Goal: Task Accomplishment & Management: Use online tool/utility

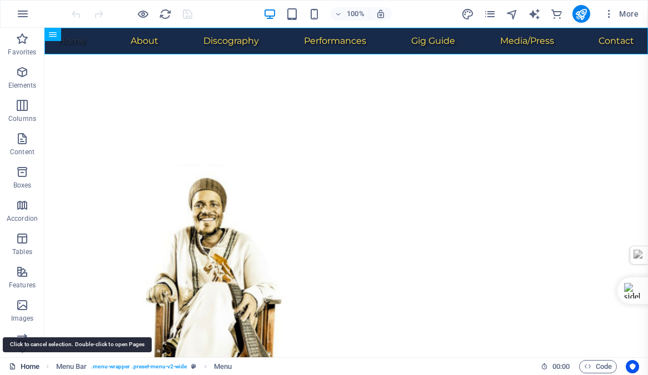
click at [30, 367] on link "Home" at bounding box center [24, 367] width 31 height 13
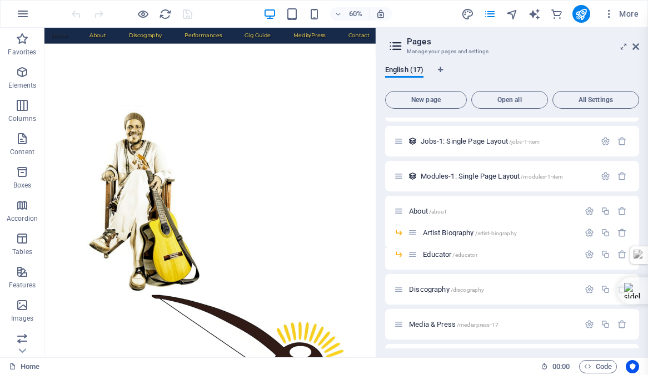
scroll to position [337, 0]
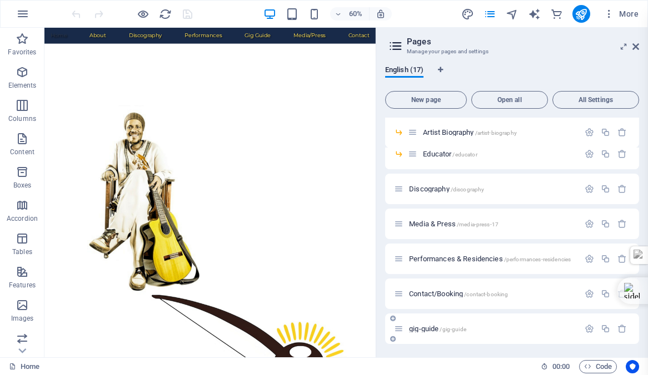
click at [421, 327] on span "gig-guide /gig-guide" at bounding box center [437, 329] width 57 height 8
click at [421, 327] on div "Home / Subpage /subpage Legal Notice /legal-notice Privacy /privacy New Collect…" at bounding box center [512, 63] width 254 height 564
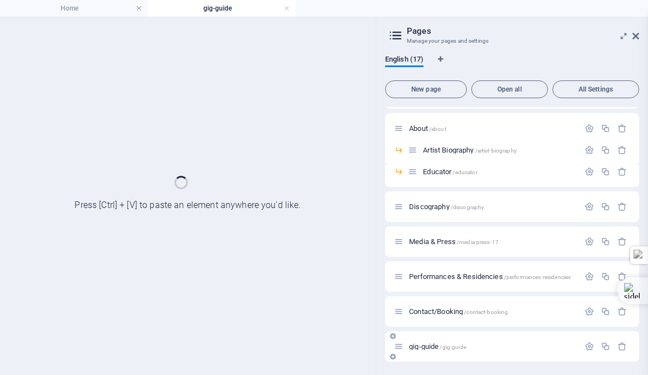
scroll to position [309, 0]
click at [231, 9] on h4 "gig-guide" at bounding box center [222, 8] width 148 height 12
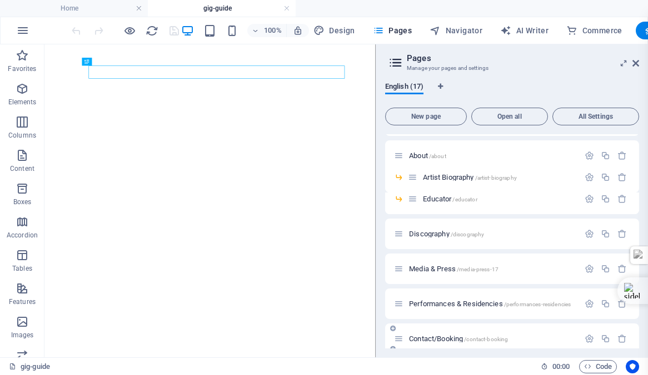
click at [422, 348] on div "Contact/Booking /contact-booking" at bounding box center [512, 339] width 254 height 31
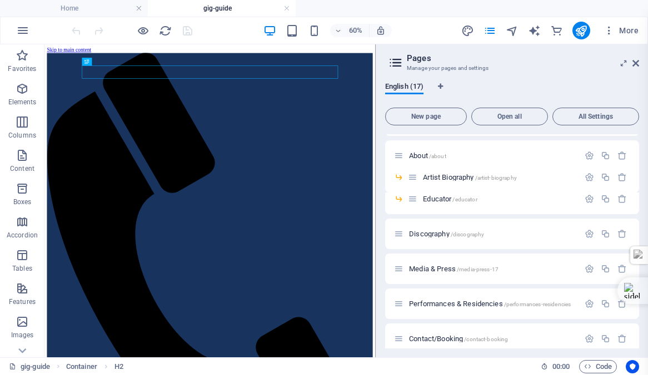
scroll to position [0, 0]
click at [635, 63] on icon at bounding box center [635, 63] width 7 height 9
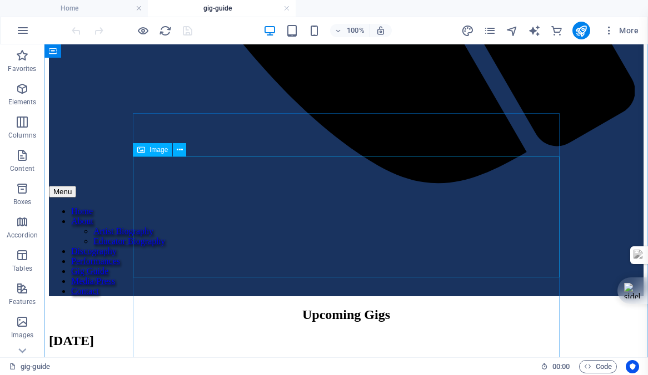
scroll to position [660, 0]
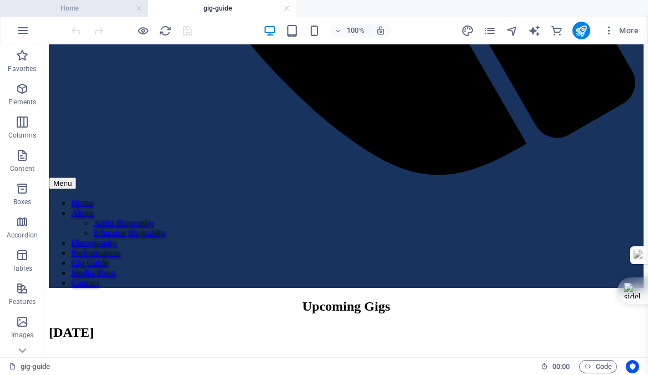
click at [69, 6] on h4 "Home" at bounding box center [74, 8] width 148 height 12
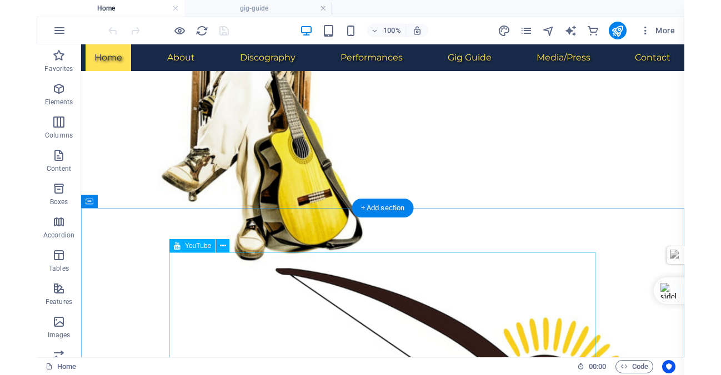
scroll to position [279, 0]
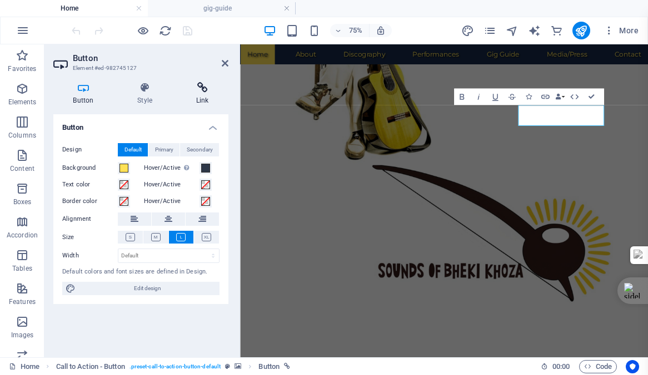
click at [202, 94] on h4 "Link" at bounding box center [202, 93] width 52 height 23
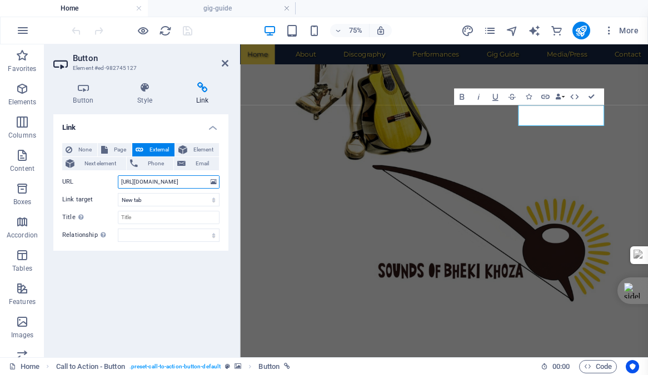
click at [173, 183] on input "[URL][DOMAIN_NAME]" at bounding box center [169, 182] width 102 height 13
click at [111, 269] on div "Link None Page External Element Next element Phone Email Page Home Subpage Lega…" at bounding box center [140, 231] width 175 height 234
click at [223, 63] on icon at bounding box center [225, 63] width 7 height 9
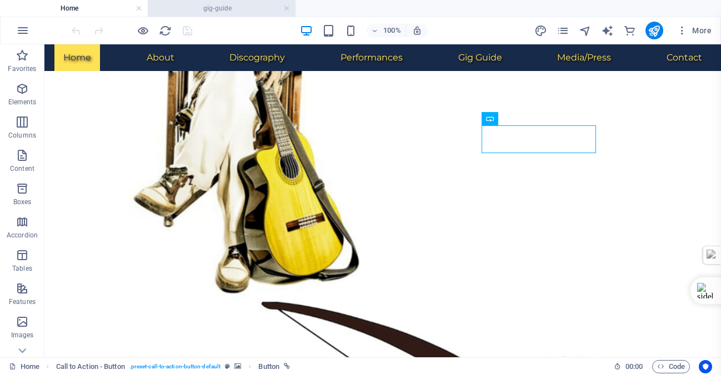
click at [226, 6] on h4 "gig-guide" at bounding box center [222, 8] width 148 height 12
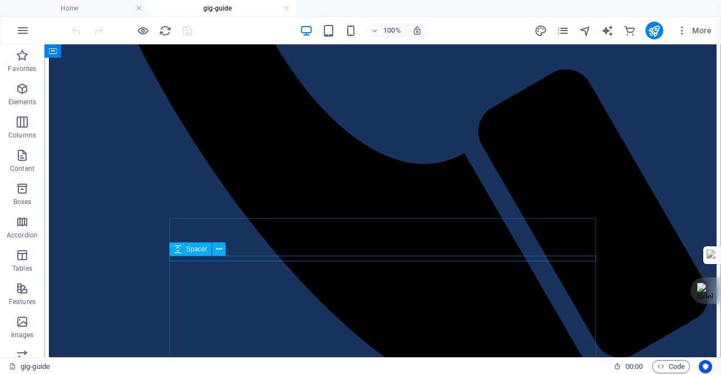
scroll to position [577, 0]
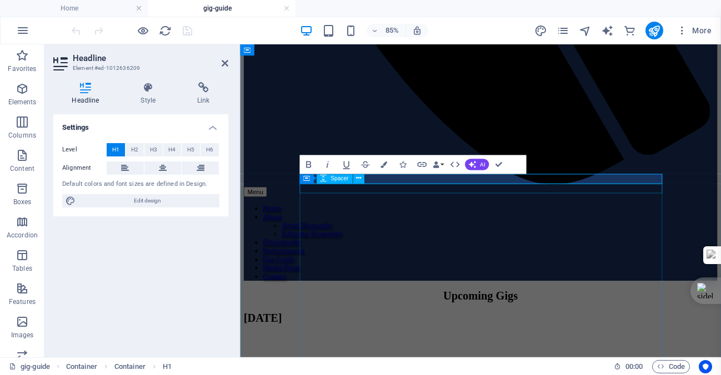
click at [327, 176] on div "Spacer" at bounding box center [334, 178] width 36 height 11
select select "px"
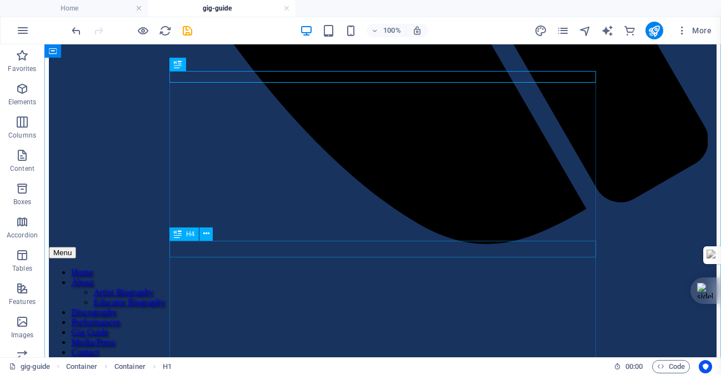
scroll to position [703, 0]
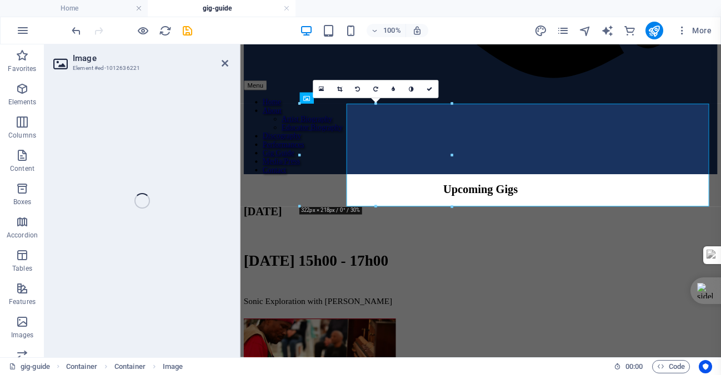
select select "px"
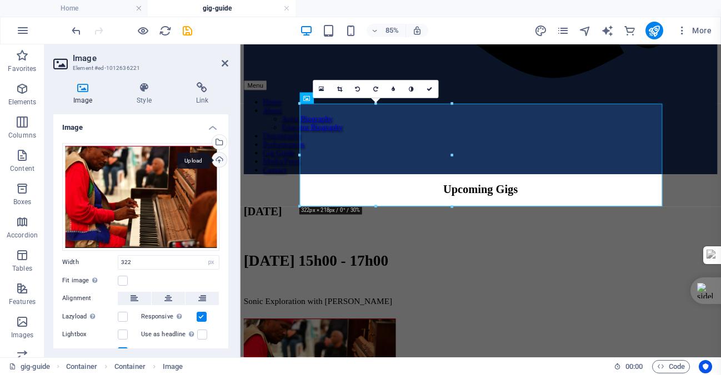
click at [216, 158] on div "Upload" at bounding box center [218, 161] width 17 height 17
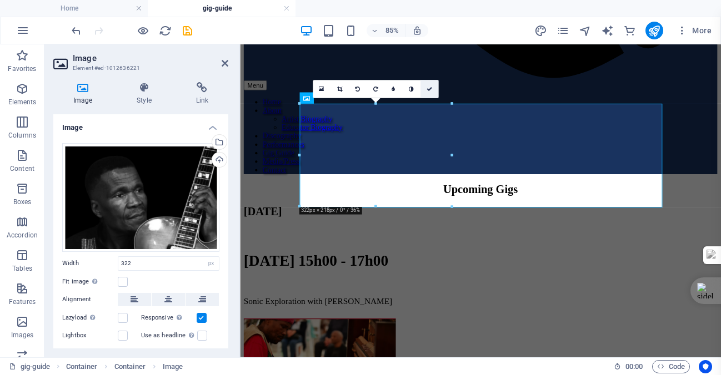
click at [430, 88] on icon at bounding box center [429, 90] width 6 height 6
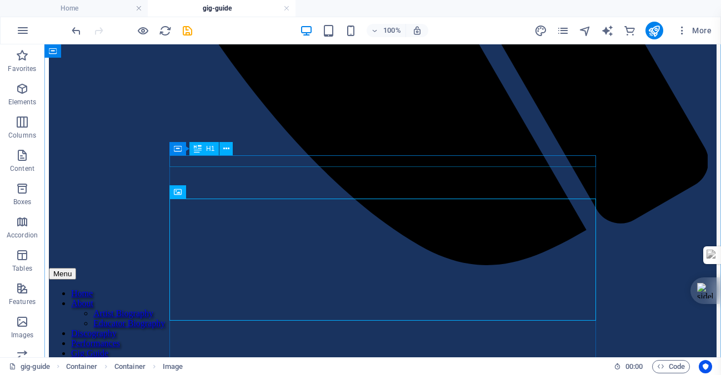
scroll to position [588, 0]
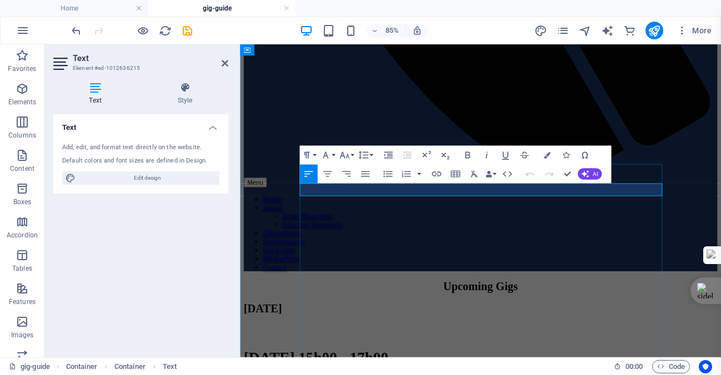
drag, startPoint x: 391, startPoint y: 214, endPoint x: 309, endPoint y: 216, distance: 81.7
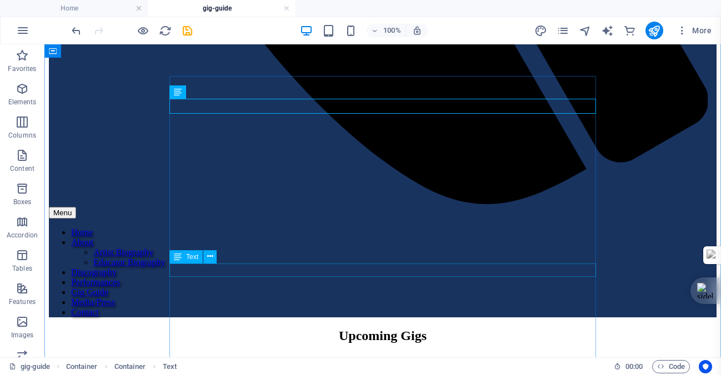
scroll to position [737, 0]
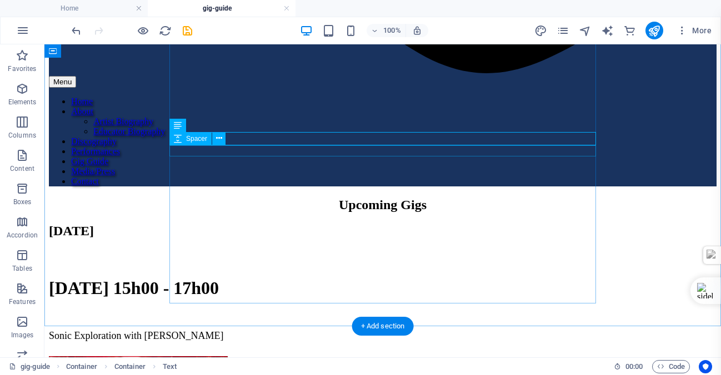
scroll to position [829, 0]
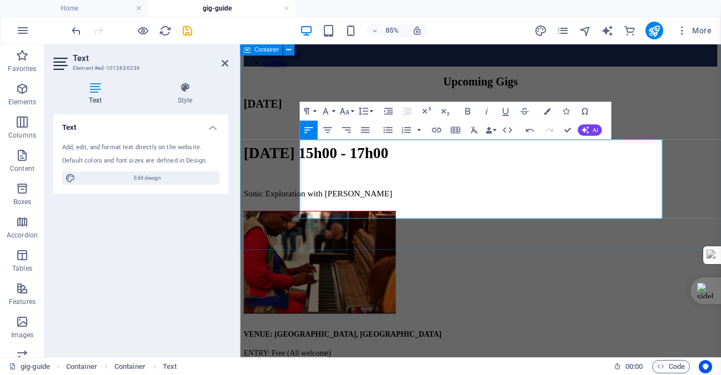
scroll to position [5802, 2]
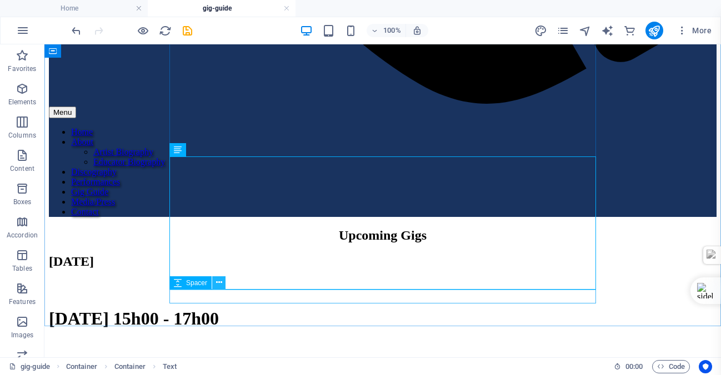
click at [218, 281] on icon at bounding box center [219, 283] width 6 height 12
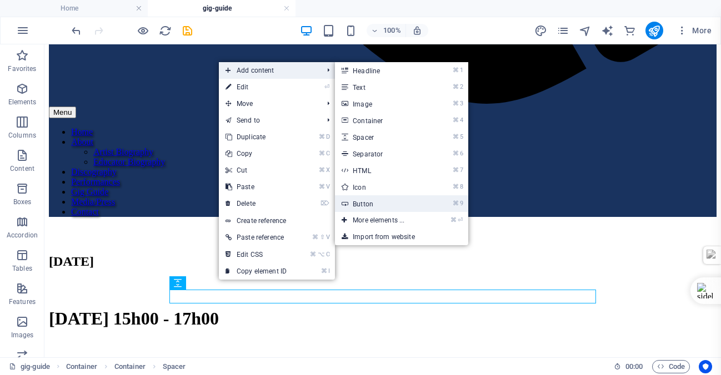
click at [363, 202] on link "⌘ 9 Button" at bounding box center [381, 204] width 92 height 17
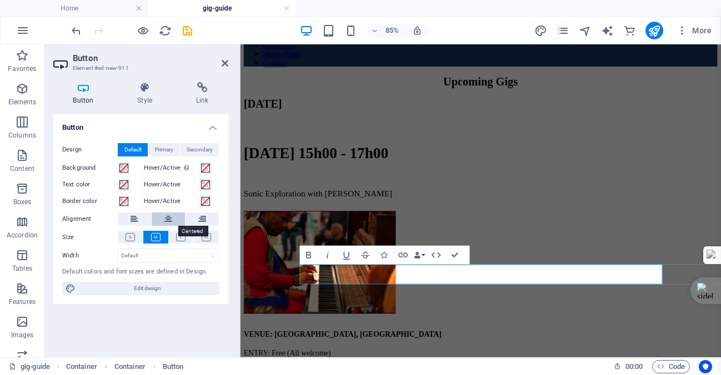
click at [169, 218] on icon at bounding box center [168, 219] width 8 height 13
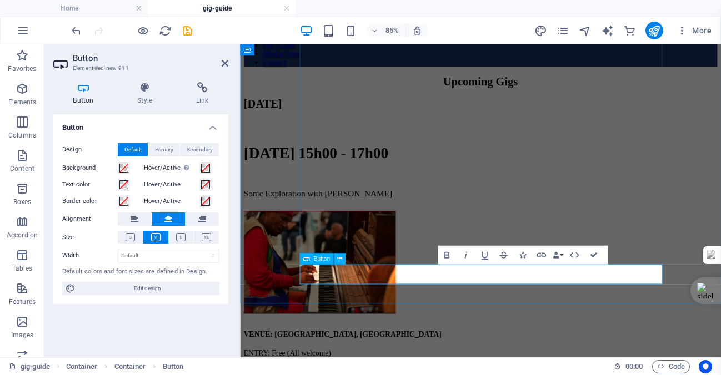
click at [544, 254] on icon "button" at bounding box center [545, 255] width 11 height 11
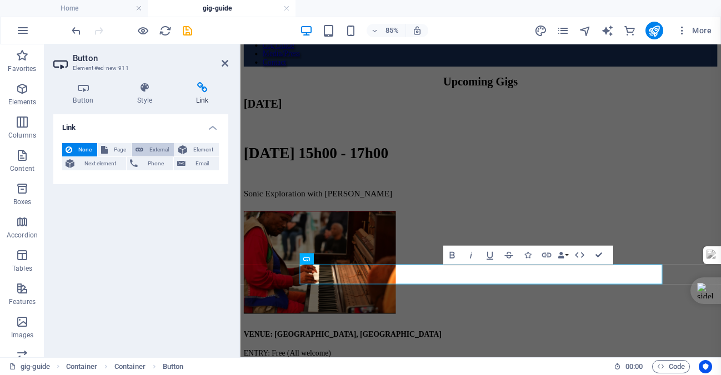
click at [158, 147] on span "External" at bounding box center [159, 149] width 24 height 13
select select "blank"
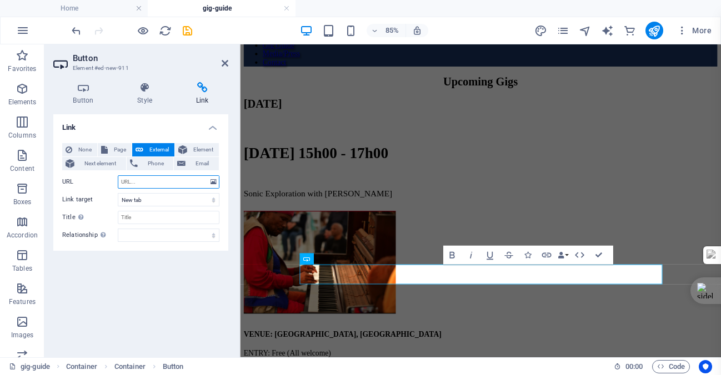
click at [150, 182] on input "URL" at bounding box center [169, 182] width 102 height 13
paste input "[URL][DOMAIN_NAME]"
type input "[URL][DOMAIN_NAME]"
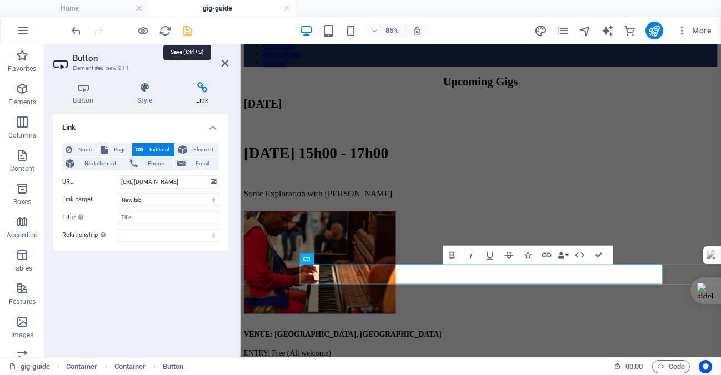
click at [186, 29] on icon "save" at bounding box center [187, 30] width 13 height 13
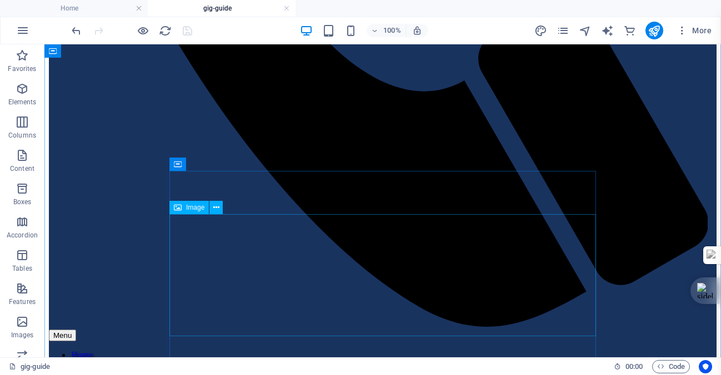
scroll to position [607, 0]
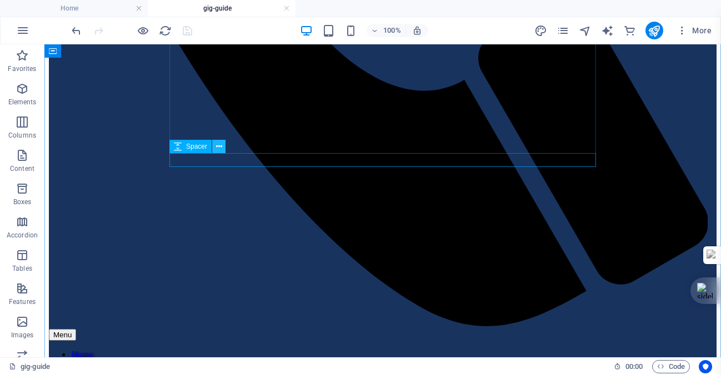
click at [219, 145] on icon at bounding box center [219, 147] width 6 height 12
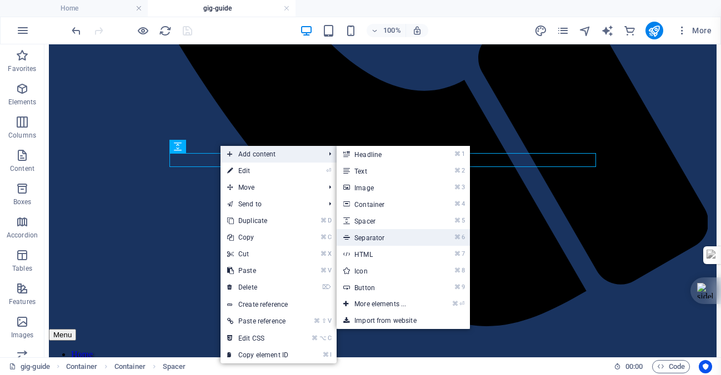
click at [376, 236] on link "⌘ 6 Separator" at bounding box center [383, 237] width 92 height 17
select select "%"
select select "px"
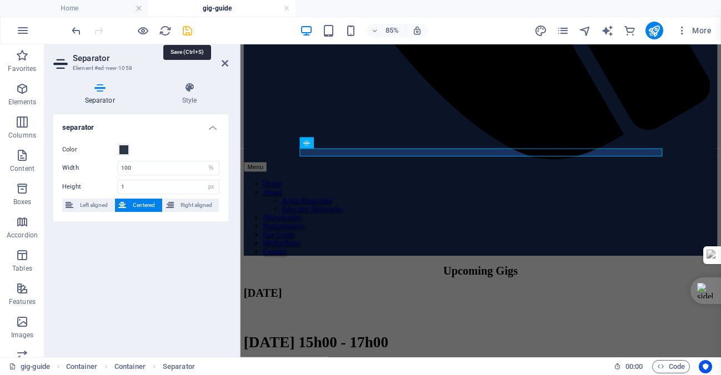
click at [187, 31] on icon "save" at bounding box center [187, 30] width 13 height 13
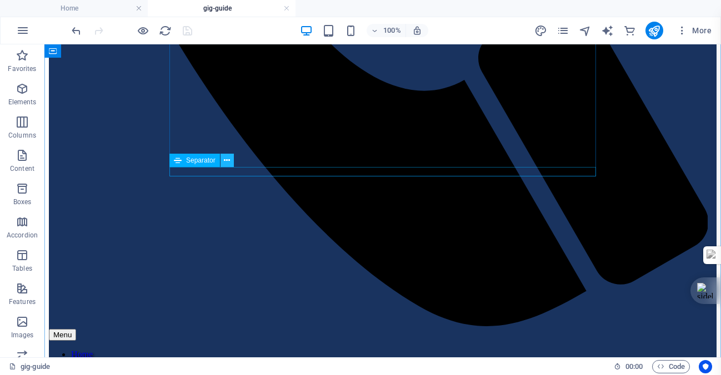
click at [226, 159] on icon at bounding box center [227, 161] width 6 height 12
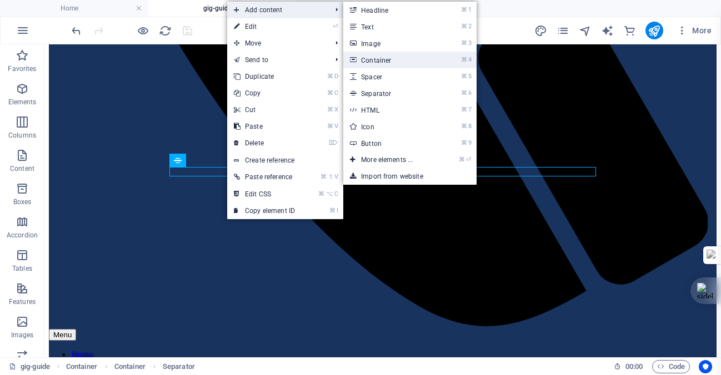
drag, startPoint x: 385, startPoint y: 56, endPoint x: 242, endPoint y: 121, distance: 157.4
click at [385, 56] on link "⌘ 4 Container" at bounding box center [389, 60] width 92 height 17
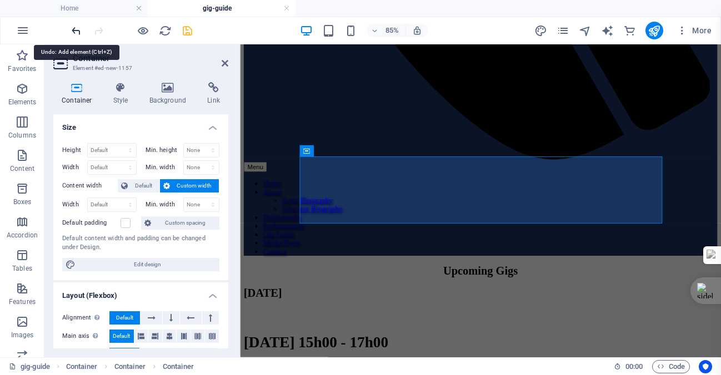
click at [77, 30] on icon "undo" at bounding box center [76, 30] width 13 height 13
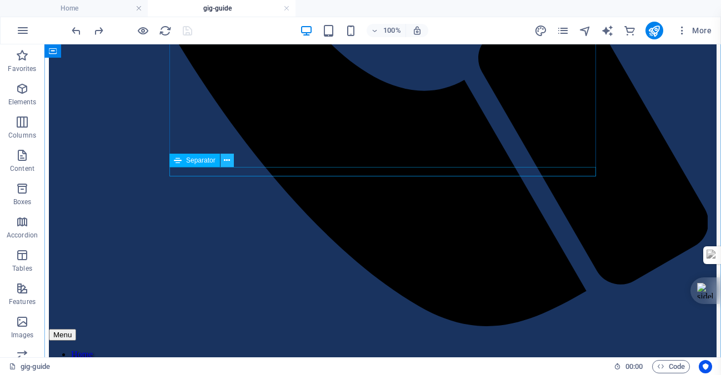
click at [227, 160] on icon at bounding box center [227, 161] width 6 height 12
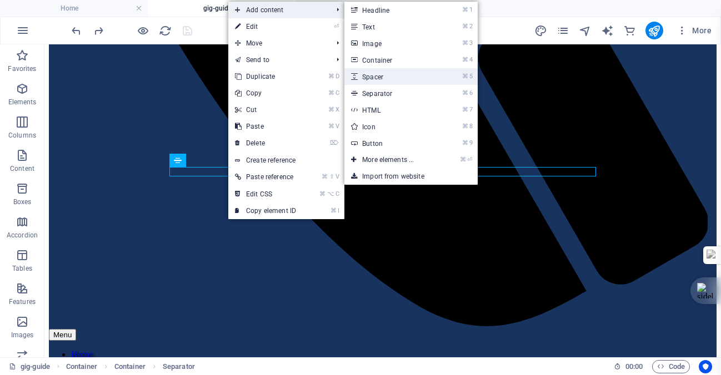
click at [377, 79] on link "⌘ 5 Spacer" at bounding box center [390, 76] width 92 height 17
select select "px"
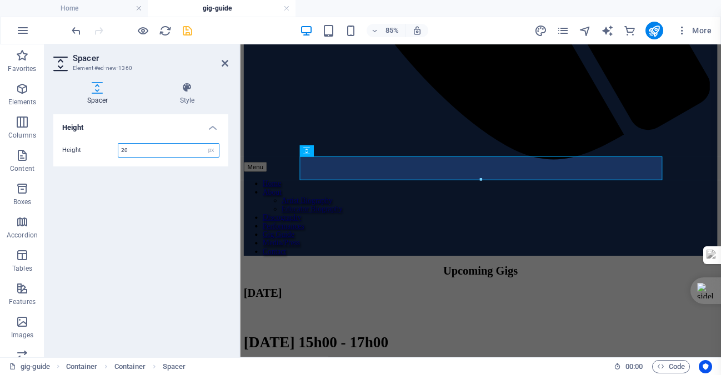
type input "20"
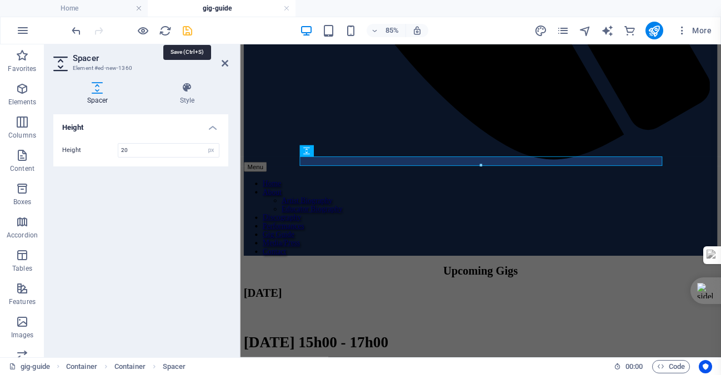
click at [188, 27] on icon "save" at bounding box center [187, 30] width 13 height 13
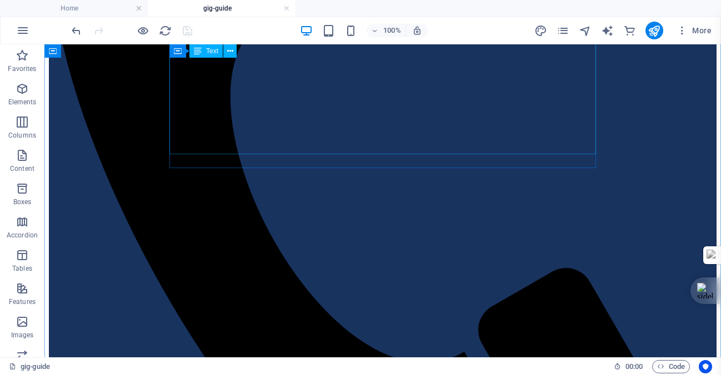
scroll to position [332, 0]
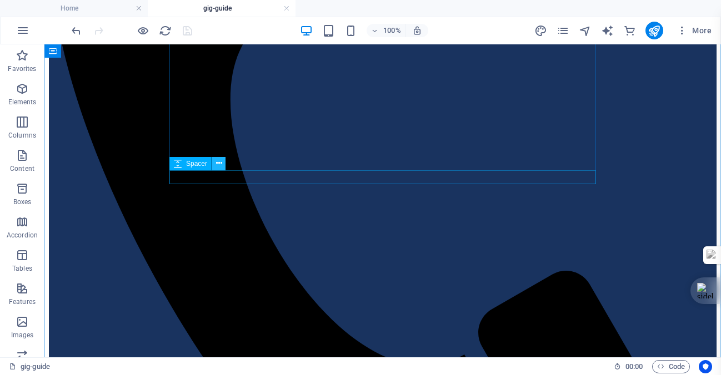
click at [217, 162] on icon at bounding box center [219, 164] width 6 height 12
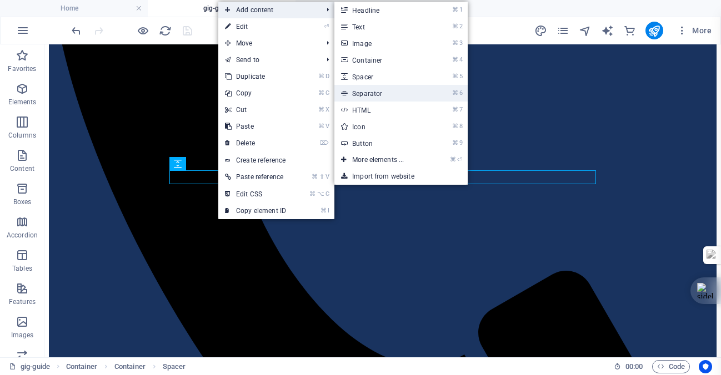
click at [368, 93] on link "⌘ 6 Separator" at bounding box center [380, 93] width 92 height 17
select select "%"
select select "px"
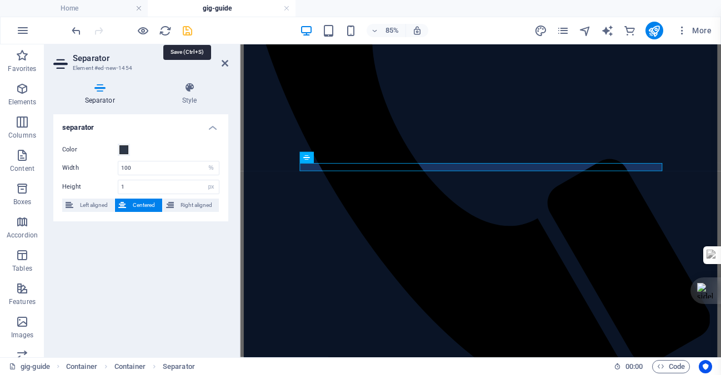
click at [187, 32] on icon "save" at bounding box center [187, 30] width 13 height 13
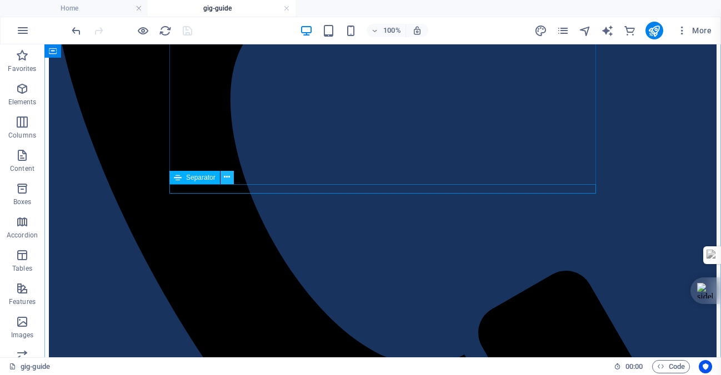
click at [226, 177] on icon at bounding box center [227, 178] width 6 height 12
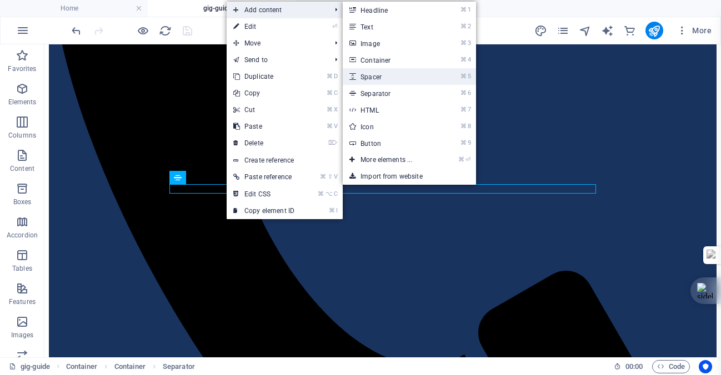
click at [371, 77] on link "⌘ 5 Spacer" at bounding box center [389, 76] width 92 height 17
select select "px"
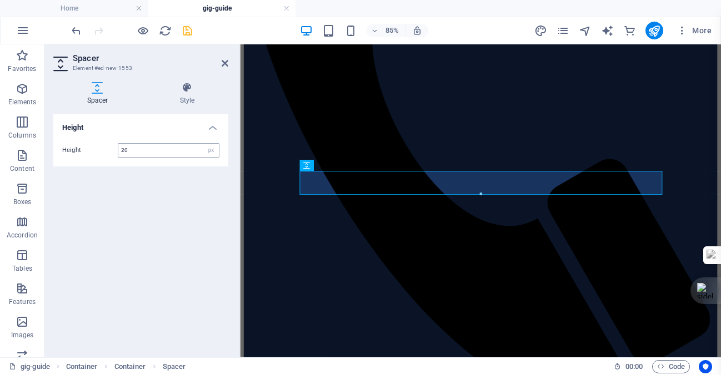
type input "20"
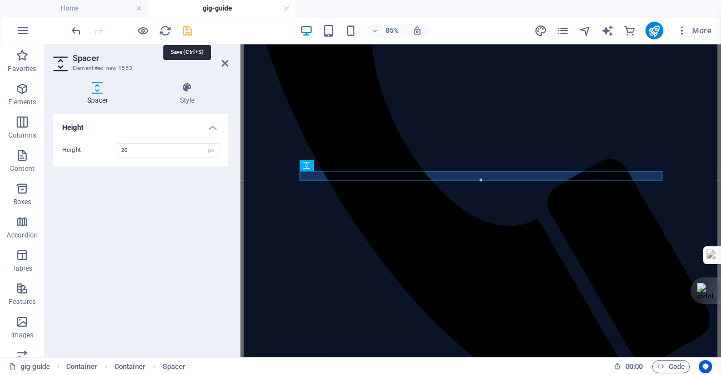
click at [186, 30] on icon "save" at bounding box center [187, 30] width 13 height 13
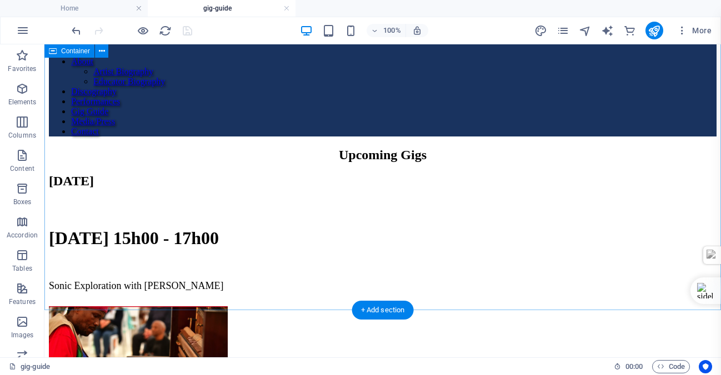
scroll to position [998, 0]
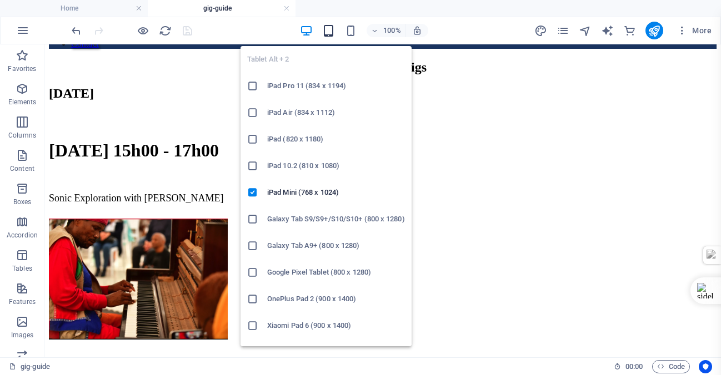
click at [329, 33] on icon "button" at bounding box center [328, 30] width 13 height 13
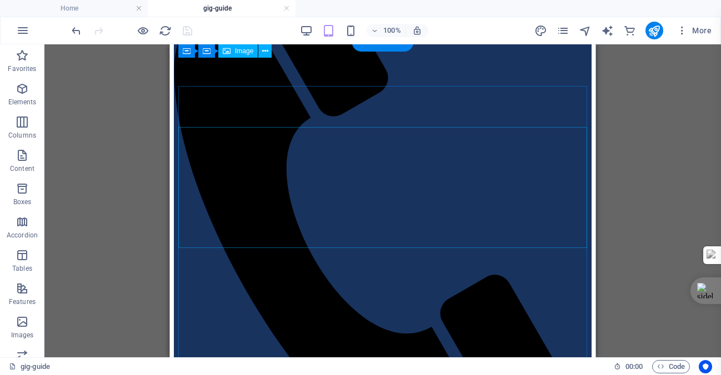
scroll to position [0, 0]
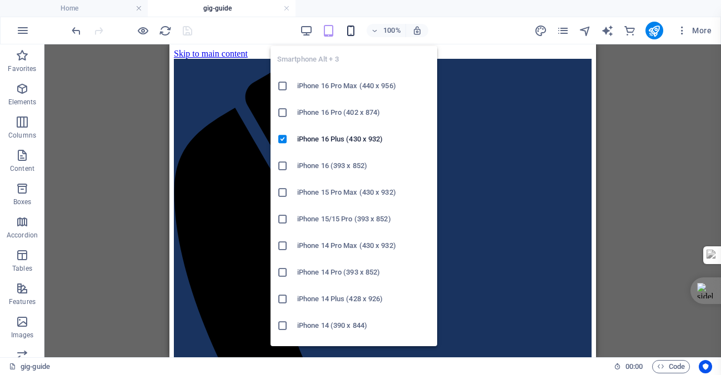
click at [352, 32] on icon "button" at bounding box center [350, 30] width 13 height 13
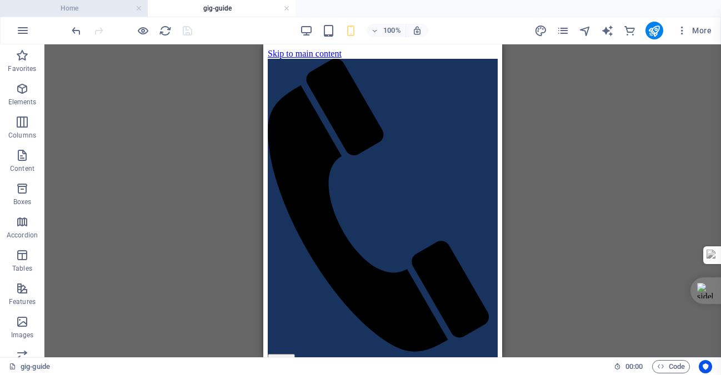
click at [83, 12] on h4 "Home" at bounding box center [74, 8] width 148 height 12
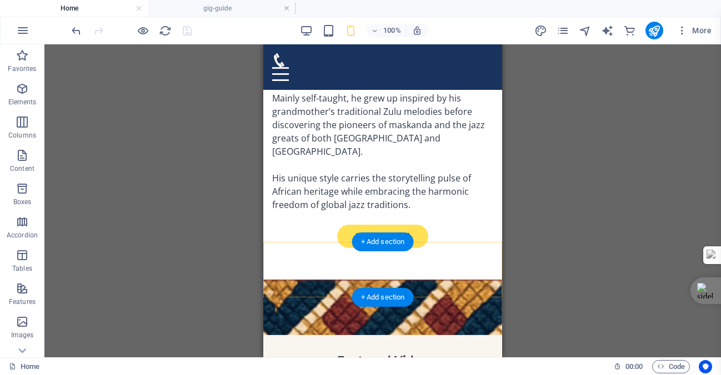
scroll to position [457, 0]
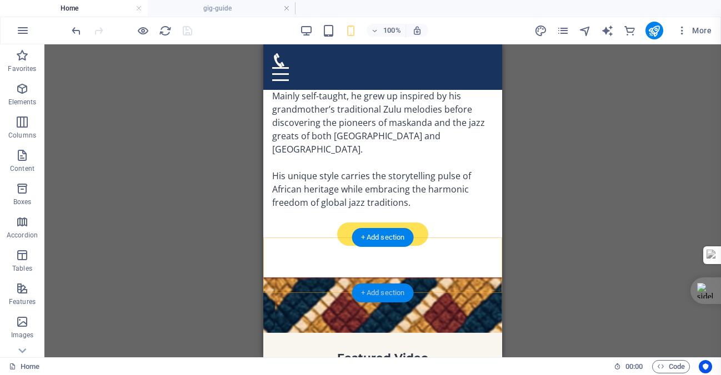
click at [382, 293] on div "+ Add section" at bounding box center [383, 293] width 62 height 19
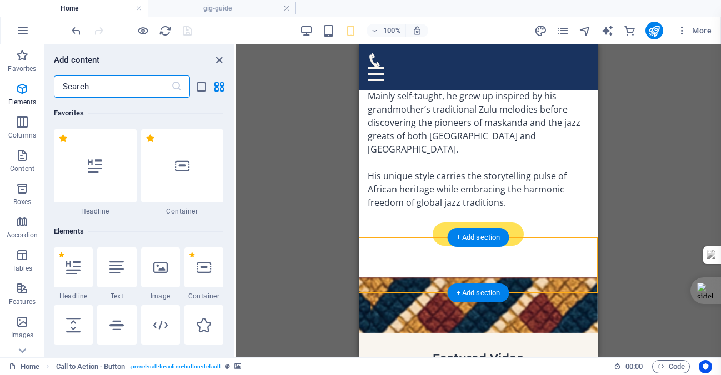
scroll to position [1944, 0]
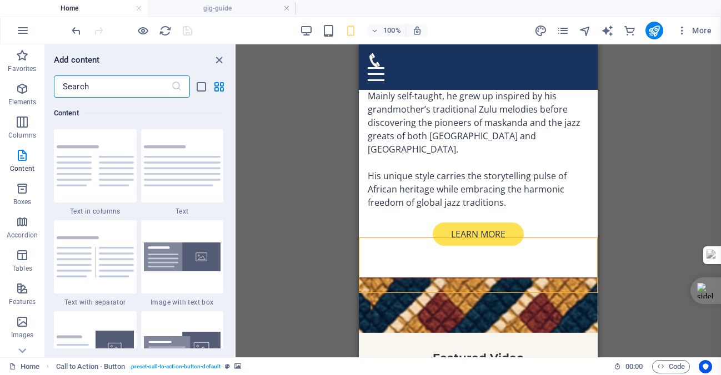
click at [102, 84] on input "text" at bounding box center [112, 87] width 117 height 22
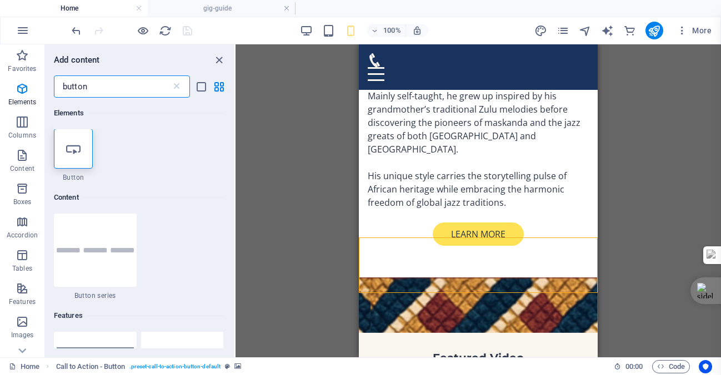
scroll to position [0, 0]
type input "button"
click at [74, 149] on icon at bounding box center [73, 149] width 14 height 14
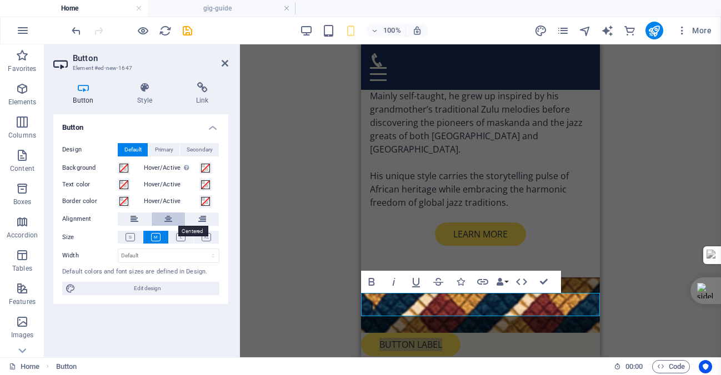
click at [169, 218] on icon at bounding box center [168, 219] width 8 height 13
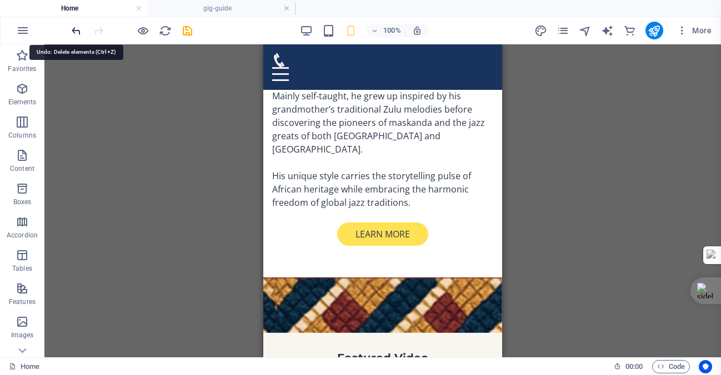
click at [76, 27] on icon "undo" at bounding box center [76, 30] width 13 height 13
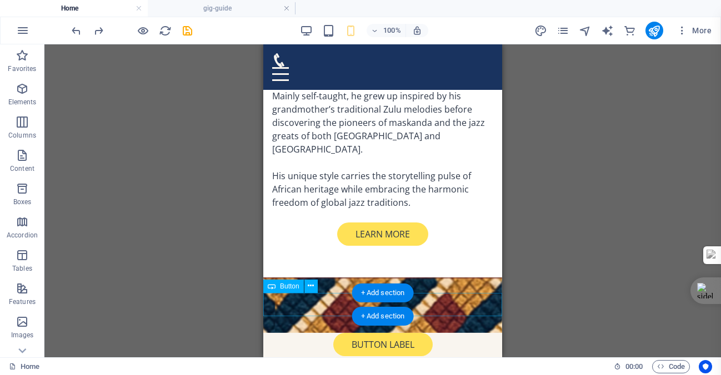
click at [416, 333] on div "Button label" at bounding box center [382, 344] width 239 height 23
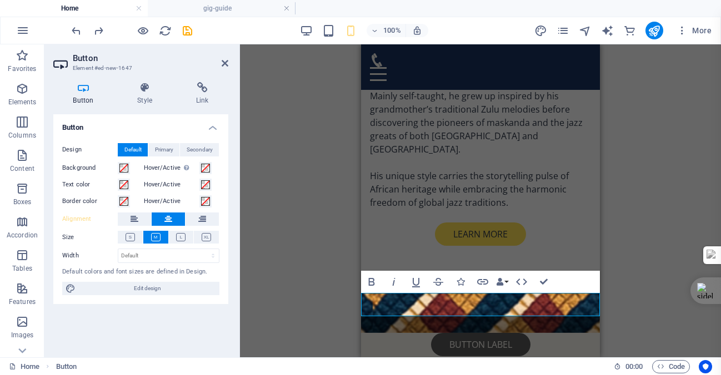
click at [514, 333] on link "Button label" at bounding box center [480, 344] width 99 height 23
click at [204, 89] on icon at bounding box center [202, 87] width 52 height 11
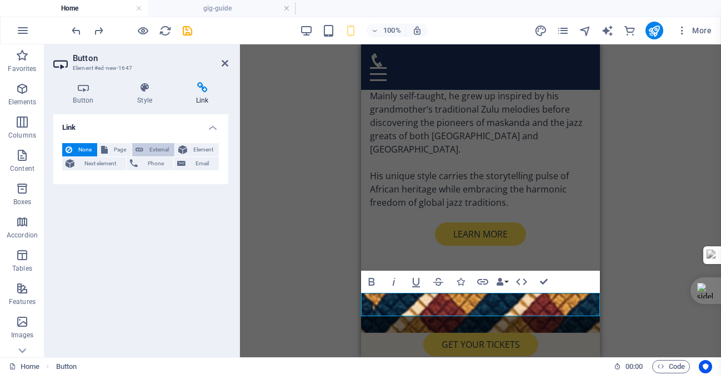
click at [160, 148] on span "External" at bounding box center [159, 149] width 24 height 13
select select "blank"
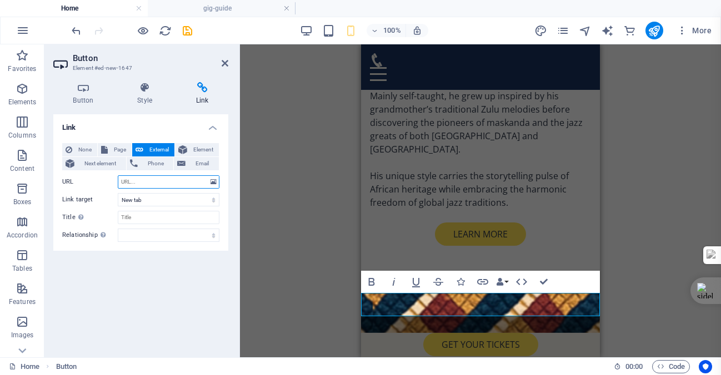
click at [143, 183] on input "URL" at bounding box center [169, 182] width 102 height 13
paste input "[URL][DOMAIN_NAME]"
type input "[URL][DOMAIN_NAME]"
click at [187, 30] on icon "save" at bounding box center [187, 30] width 13 height 13
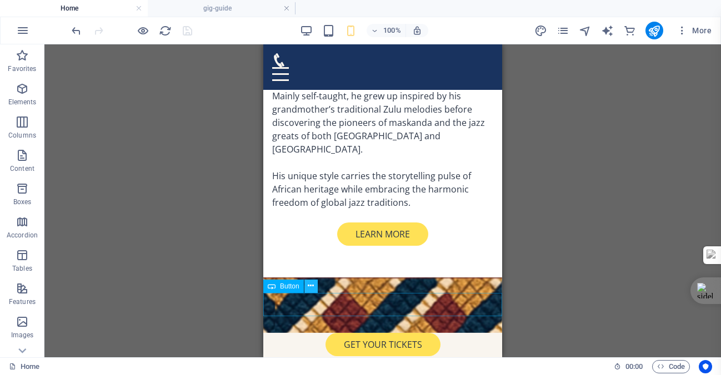
click at [309, 284] on icon at bounding box center [311, 287] width 6 height 12
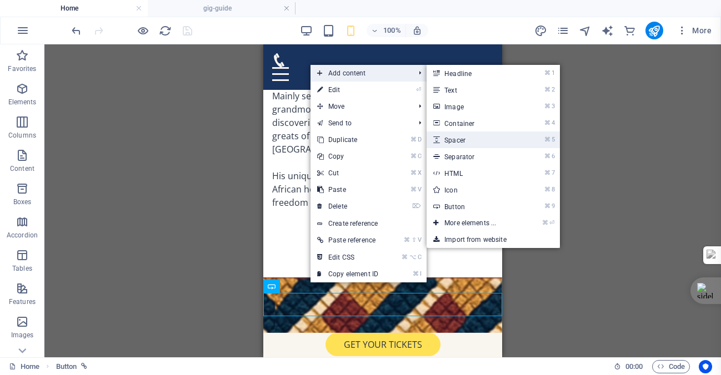
click at [465, 137] on link "⌘ 5 Spacer" at bounding box center [473, 140] width 92 height 17
select select "px"
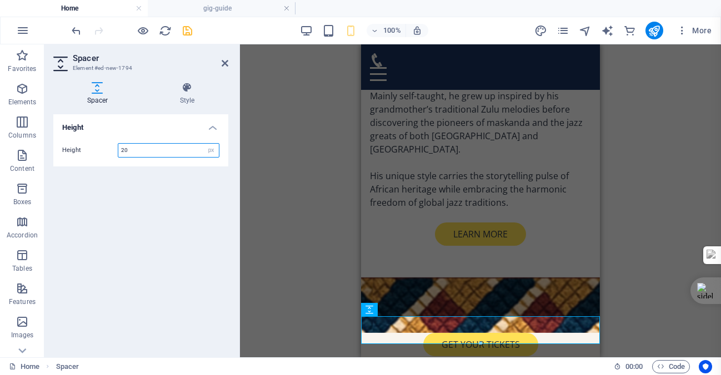
type input "20"
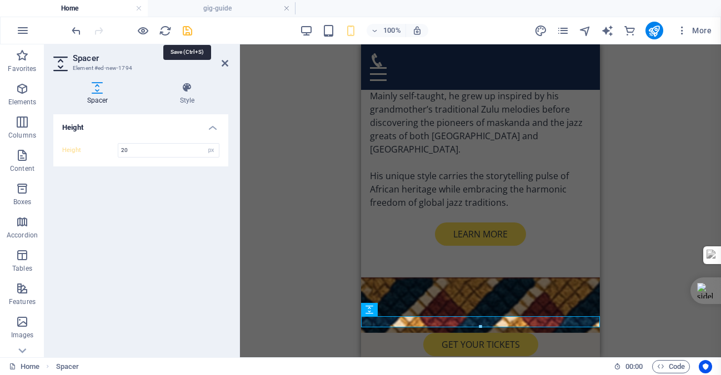
click at [186, 28] on icon "save" at bounding box center [187, 30] width 13 height 13
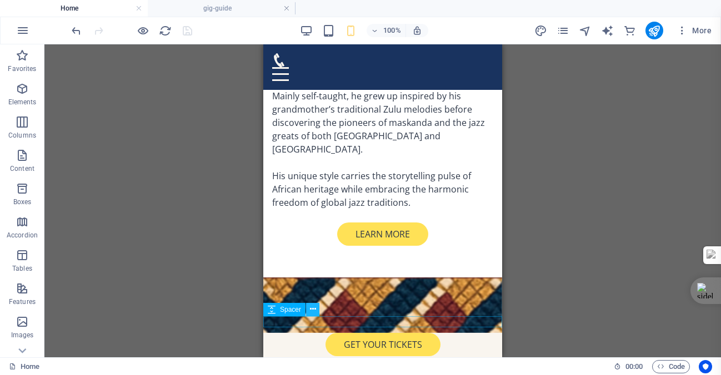
click at [313, 309] on icon at bounding box center [313, 310] width 6 height 12
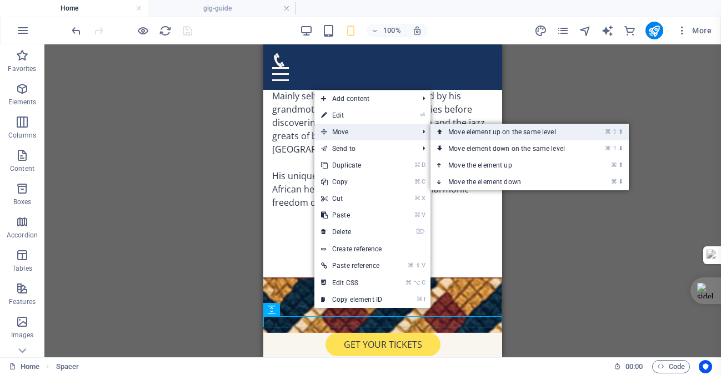
click at [482, 133] on link "⌘ ⇧ ⬆ Move element up on the same level" at bounding box center [508, 132] width 157 height 17
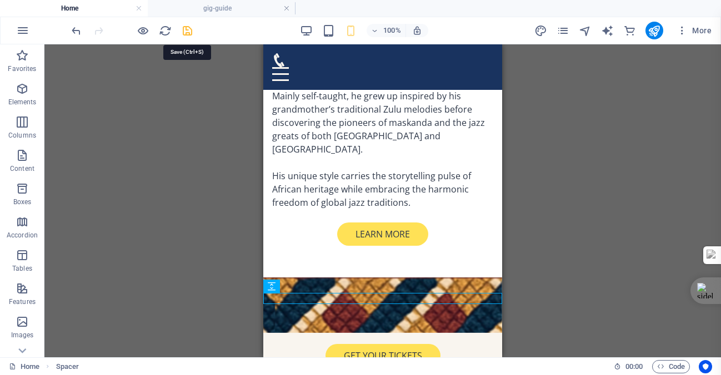
click at [186, 29] on icon "save" at bounding box center [187, 30] width 13 height 13
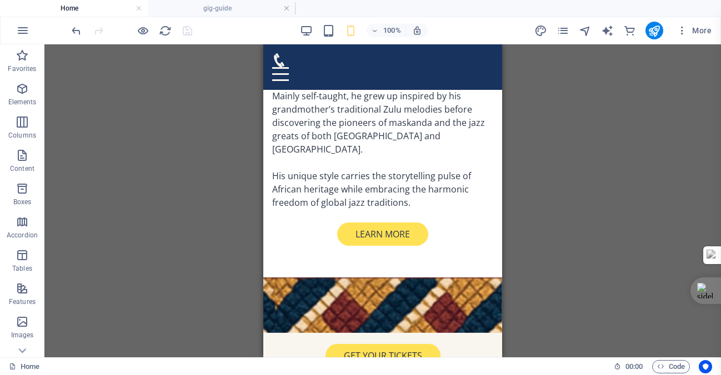
click at [191, 32] on div at bounding box center [131, 31] width 124 height 18
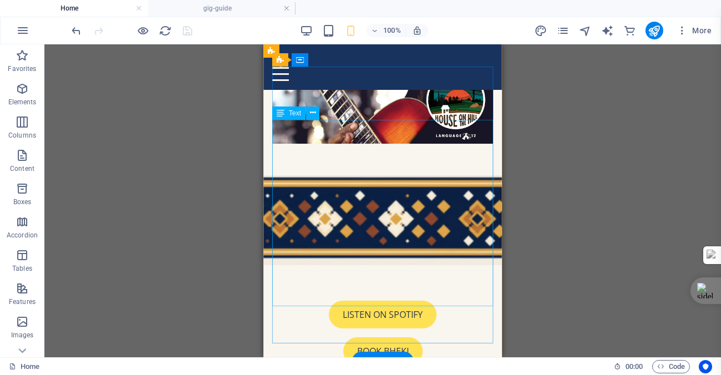
scroll to position [0, 0]
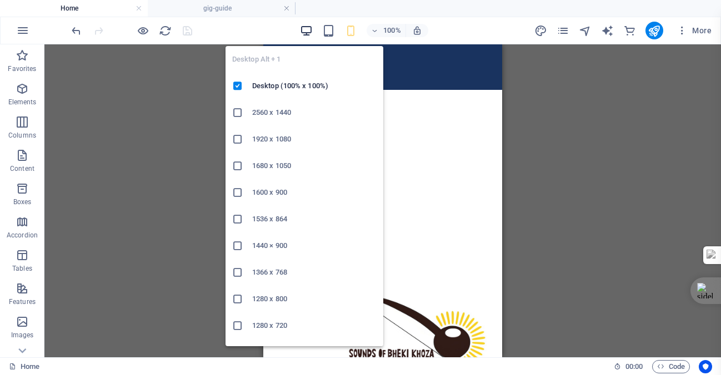
click at [304, 31] on icon "button" at bounding box center [306, 30] width 13 height 13
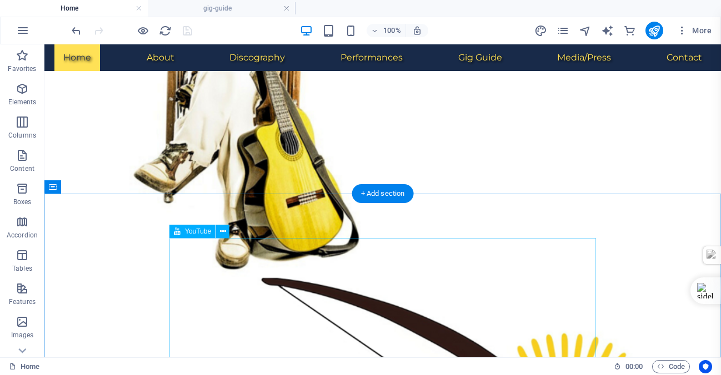
scroll to position [303, 0]
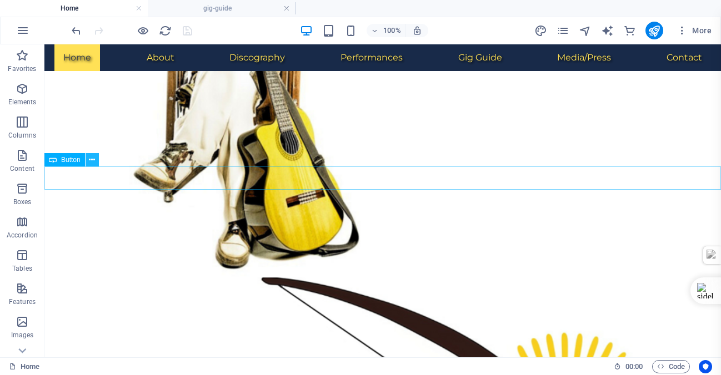
click at [91, 161] on icon at bounding box center [92, 160] width 6 height 12
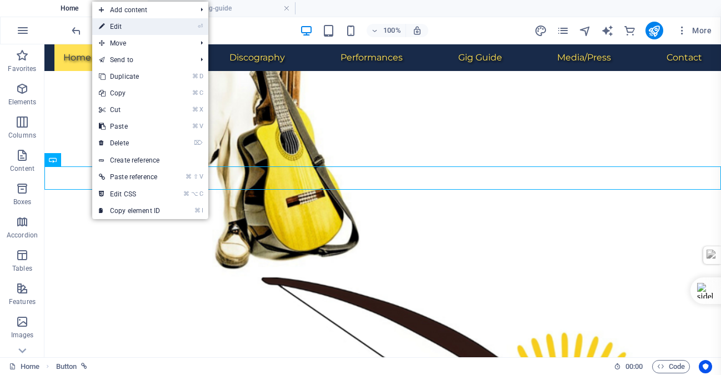
click at [119, 27] on link "⏎ Edit" at bounding box center [129, 26] width 74 height 17
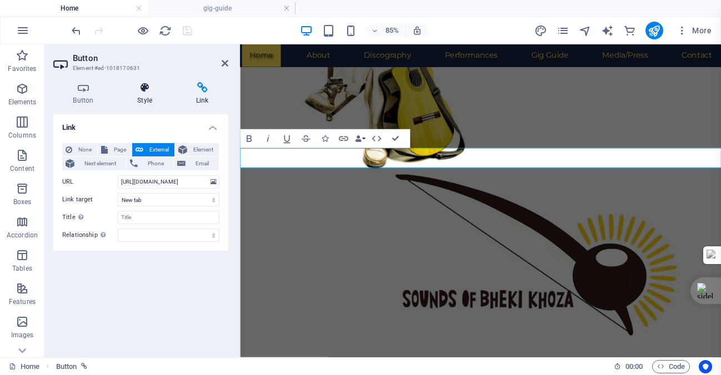
click at [146, 88] on icon at bounding box center [145, 87] width 54 height 11
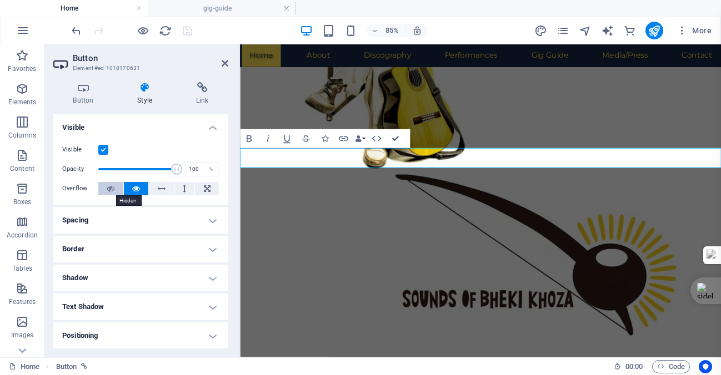
click at [109, 189] on icon at bounding box center [111, 188] width 8 height 13
click at [188, 30] on icon "save" at bounding box center [187, 30] width 13 height 13
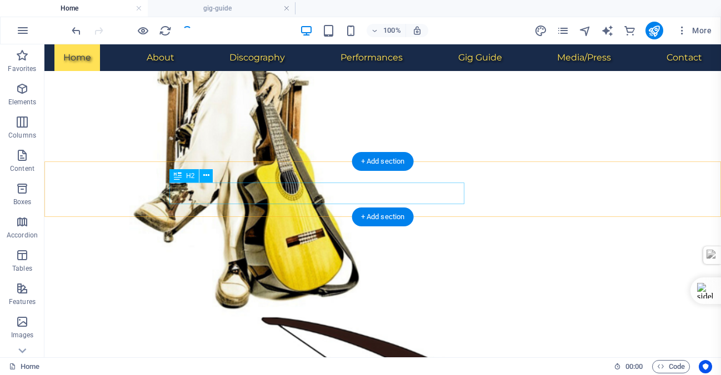
scroll to position [225, 0]
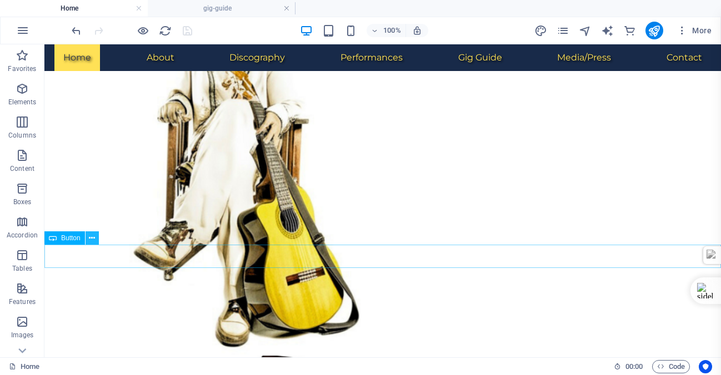
click at [92, 238] on icon at bounding box center [92, 239] width 6 height 12
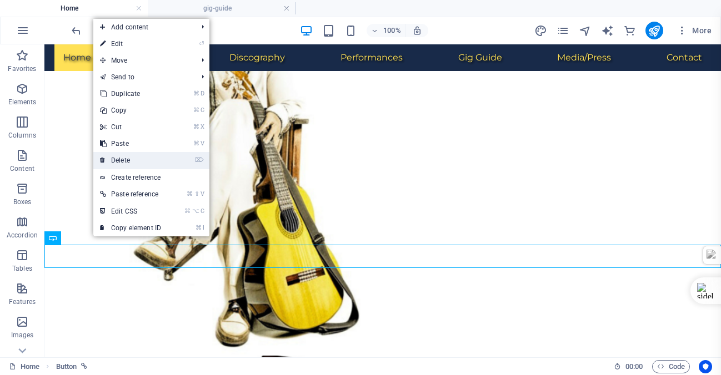
click at [122, 158] on link "⌦ Delete" at bounding box center [130, 160] width 74 height 17
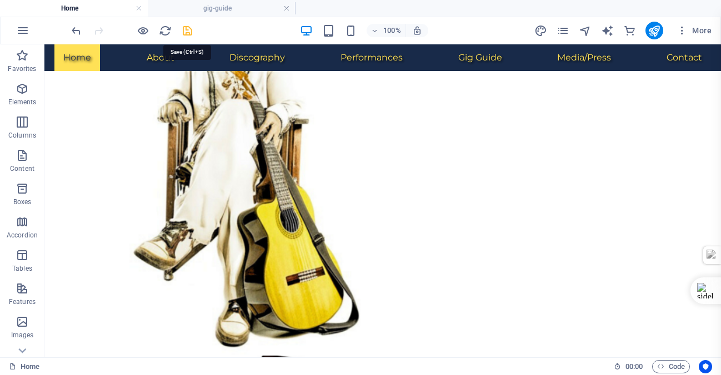
click at [186, 29] on icon "save" at bounding box center [187, 30] width 13 height 13
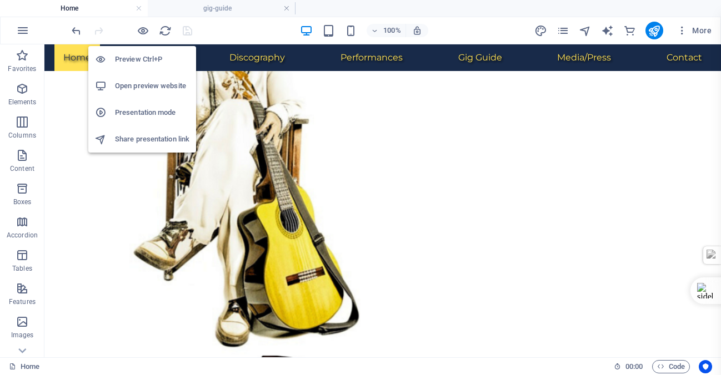
click at [149, 84] on h6 "Open preview website" at bounding box center [152, 85] width 74 height 13
